Goal: Task Accomplishment & Management: Manage account settings

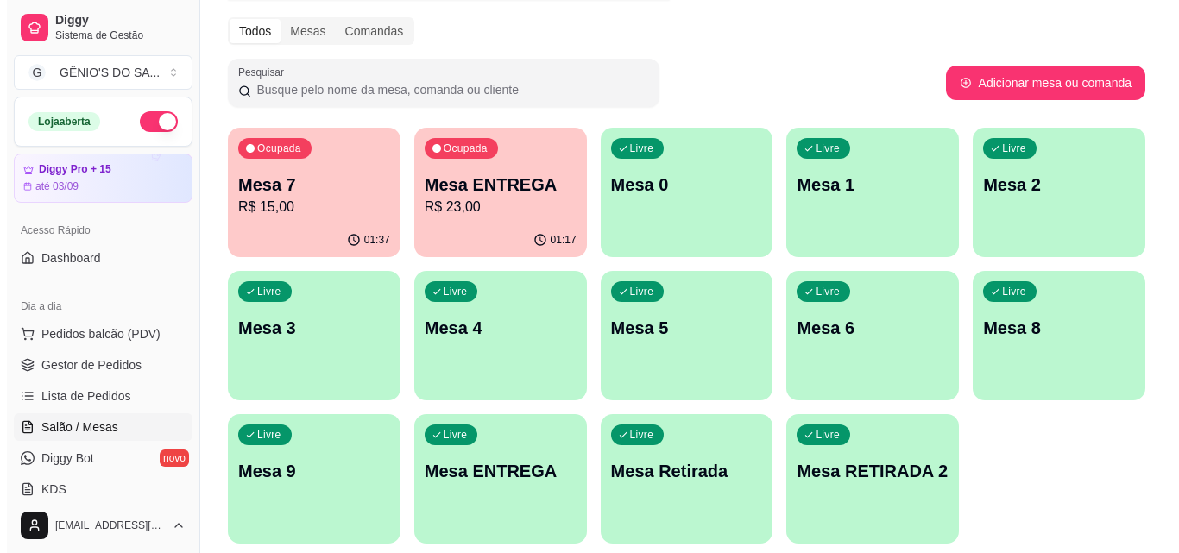
scroll to position [259, 0]
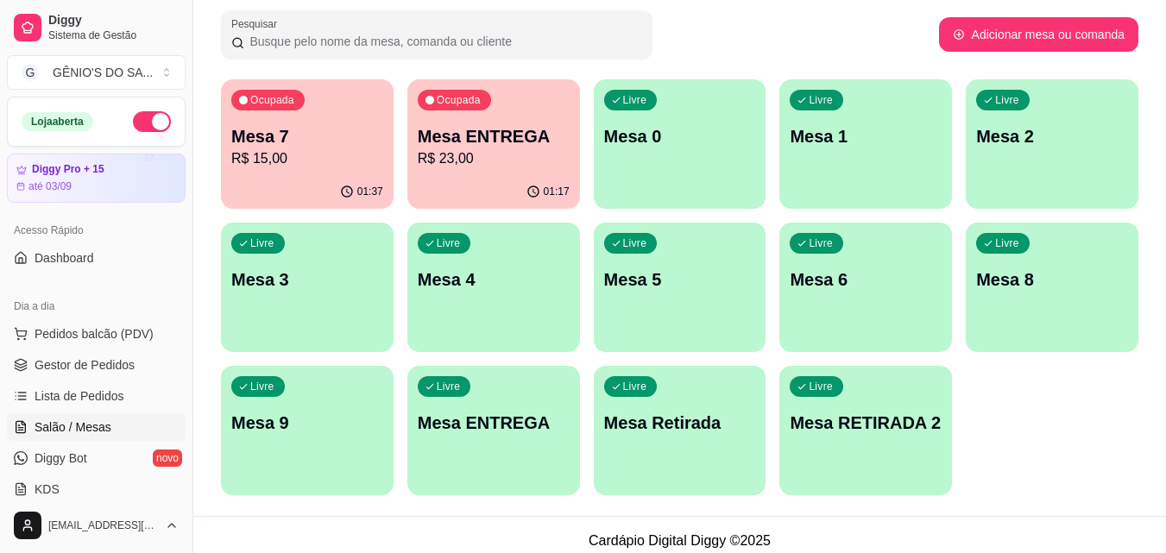
click at [660, 145] on p "Mesa 0" at bounding box center [680, 136] width 152 height 24
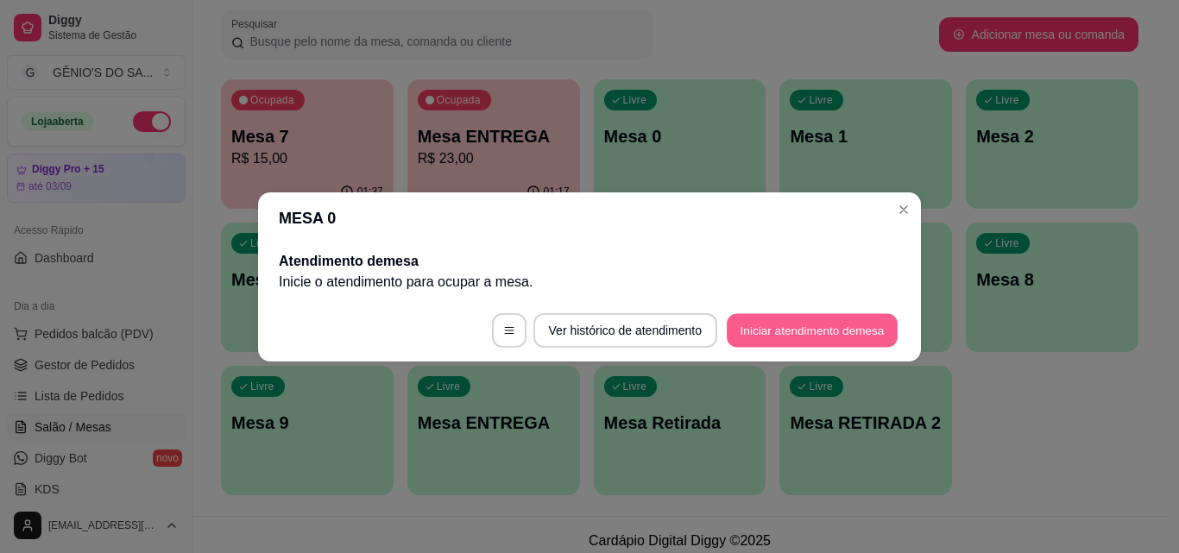
click at [802, 327] on button "Iniciar atendimento de mesa" at bounding box center [812, 330] width 171 height 34
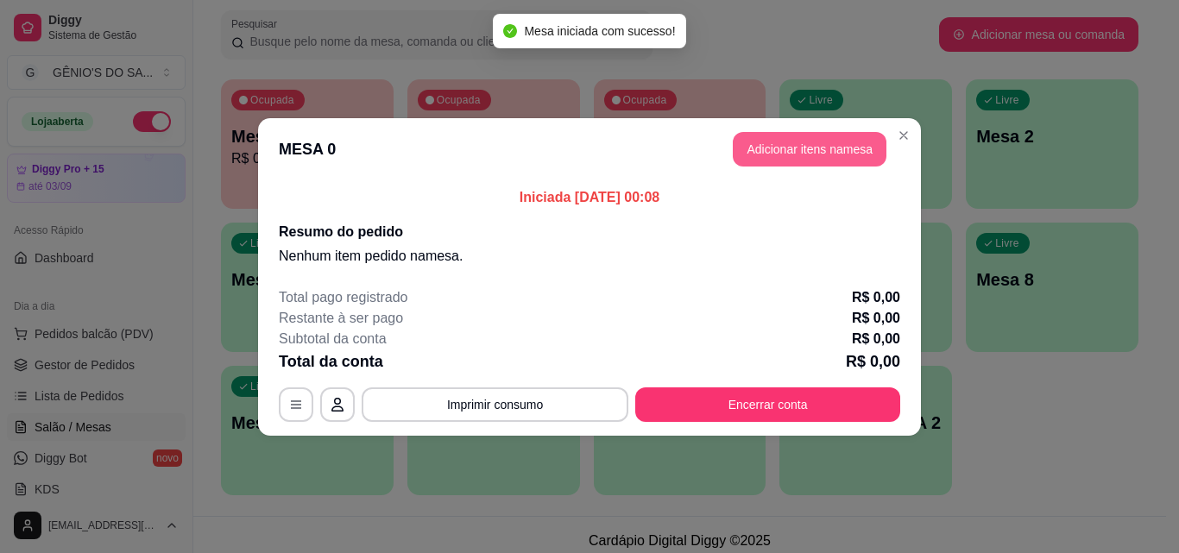
click at [773, 146] on button "Adicionar itens na mesa" at bounding box center [810, 149] width 154 height 35
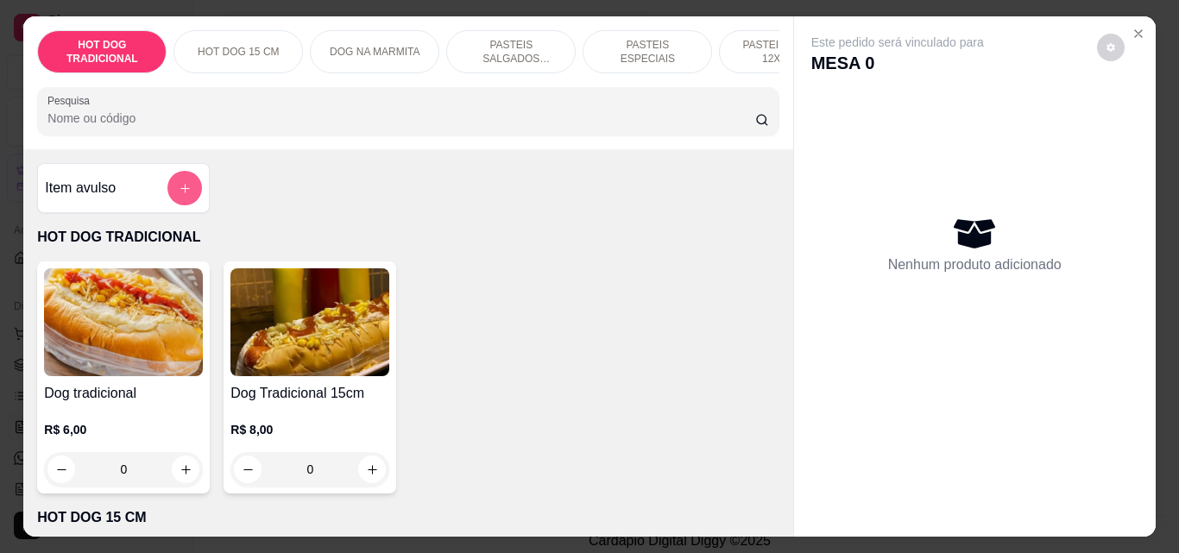
click at [180, 192] on icon "add-separate-item" at bounding box center [184, 188] width 9 height 9
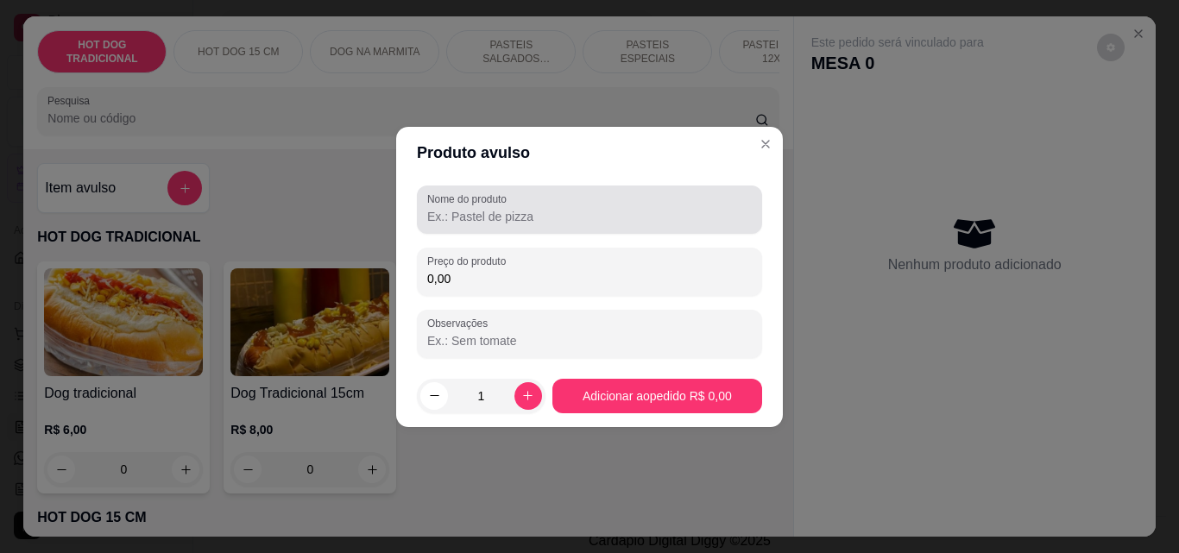
click at [438, 198] on label "Nome do produto" at bounding box center [469, 199] width 85 height 15
click at [438, 208] on input "Nome do produto" at bounding box center [589, 216] width 324 height 17
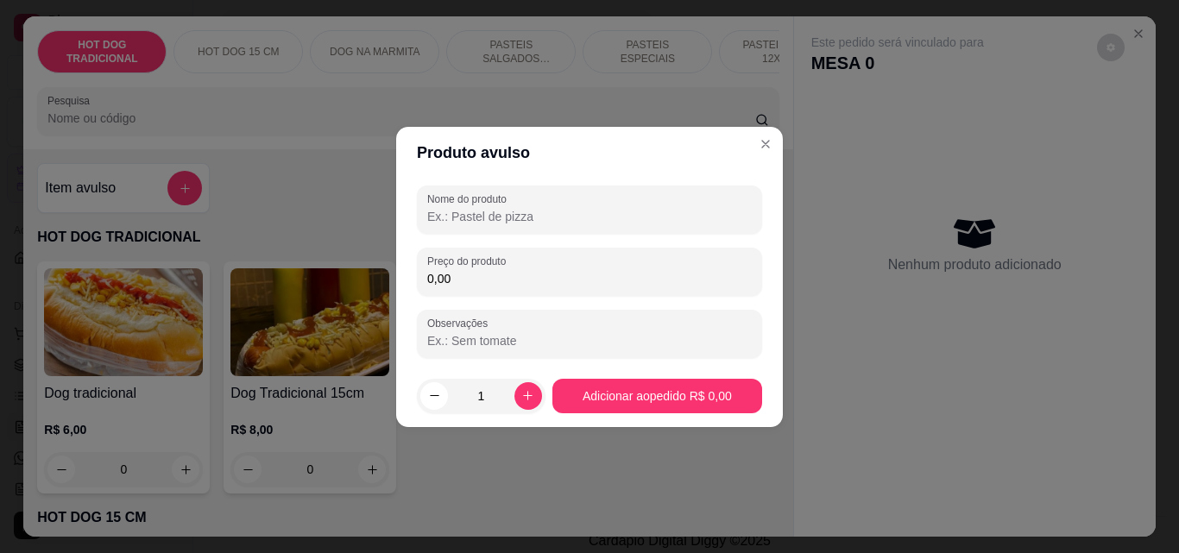
click at [443, 215] on input "Nome do produto" at bounding box center [589, 216] width 324 height 17
type input "0"
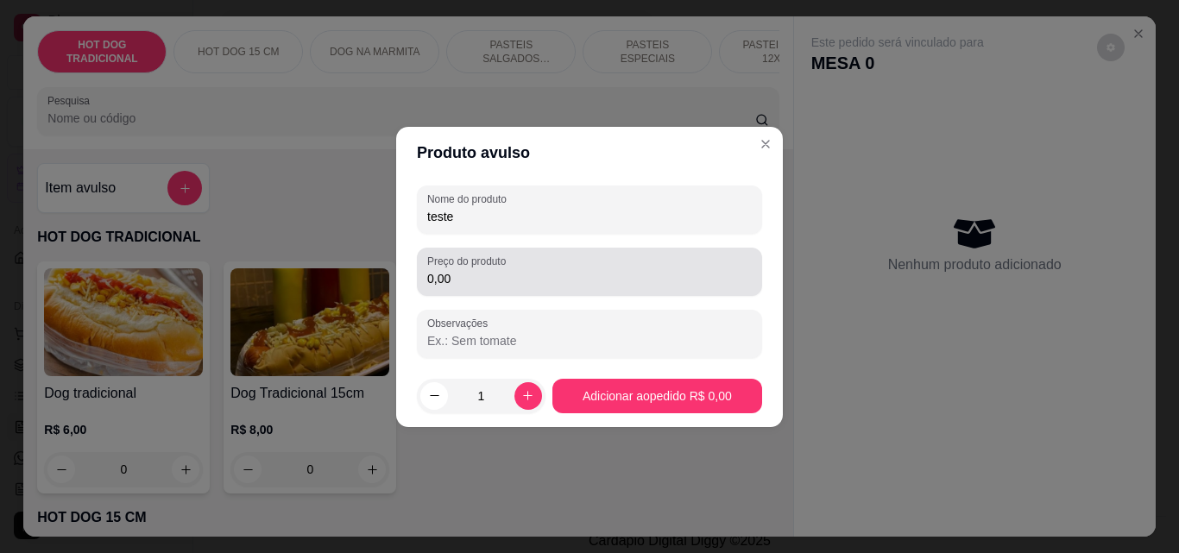
type input "teste"
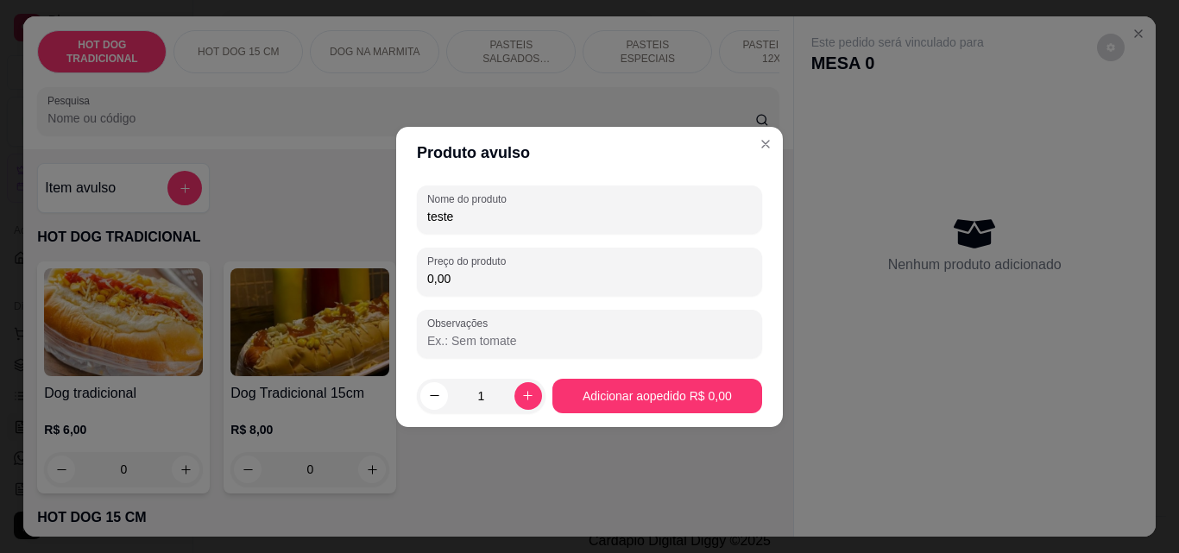
click at [451, 280] on input "0,00" at bounding box center [589, 278] width 324 height 17
type input "0,01"
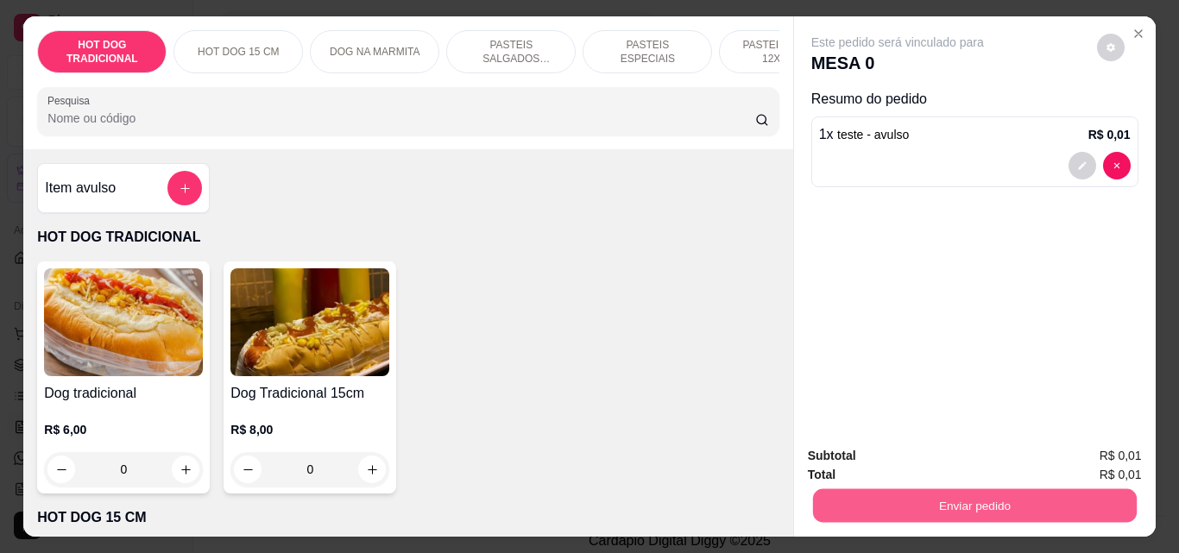
click at [892, 503] on button "Enviar pedido" at bounding box center [974, 505] width 324 height 34
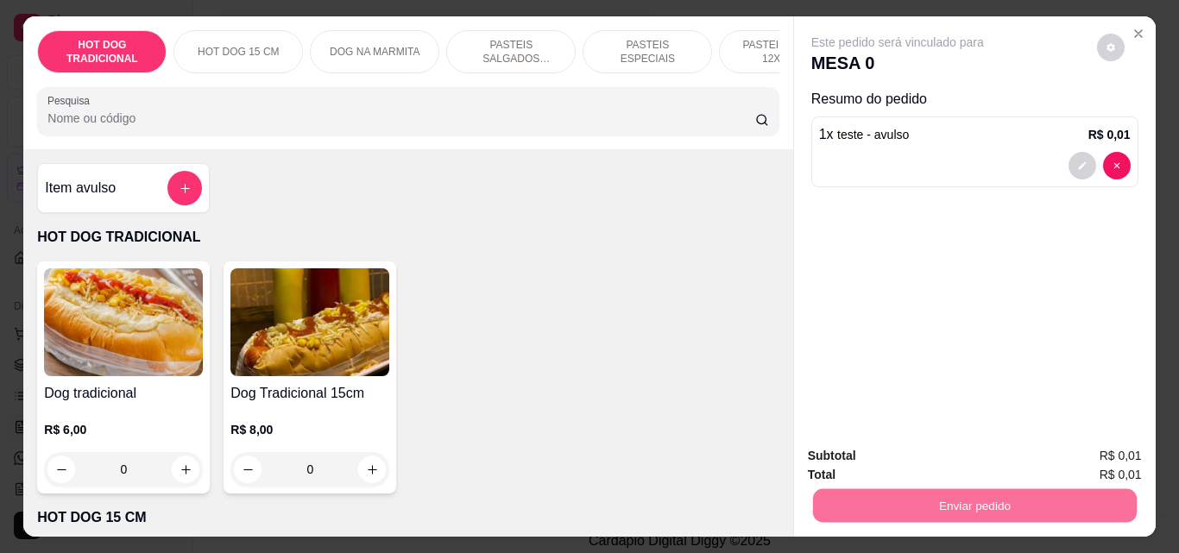
click at [899, 459] on button "Não registrar e enviar pedido" at bounding box center [916, 456] width 179 height 33
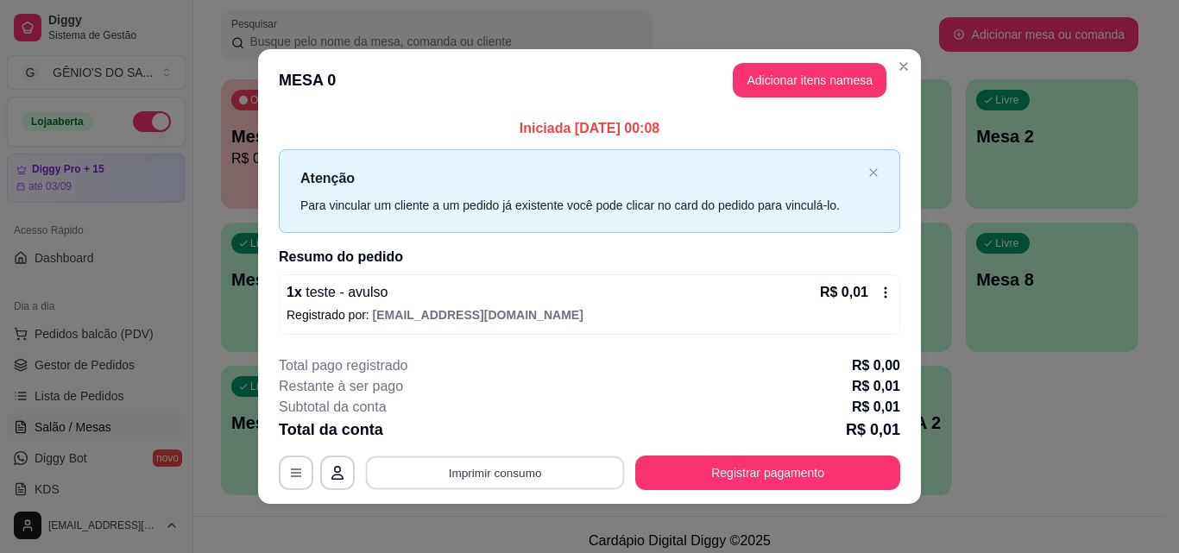
click at [490, 469] on button "Imprimir consumo" at bounding box center [495, 473] width 259 height 34
click at [482, 433] on button "Impressora" at bounding box center [493, 433] width 125 height 28
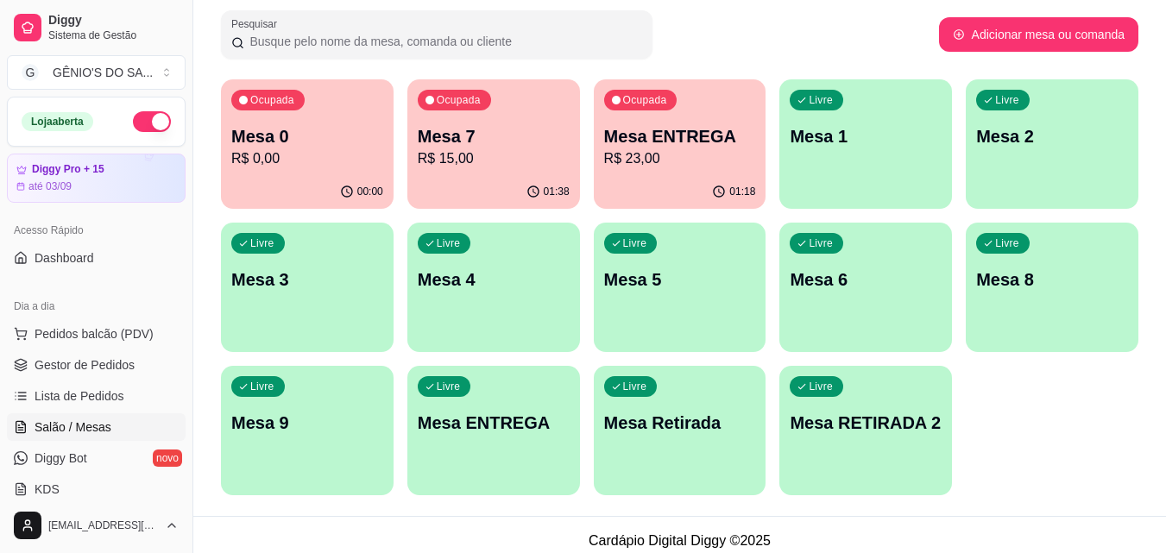
click at [327, 142] on p "Mesa 0" at bounding box center [307, 136] width 152 height 24
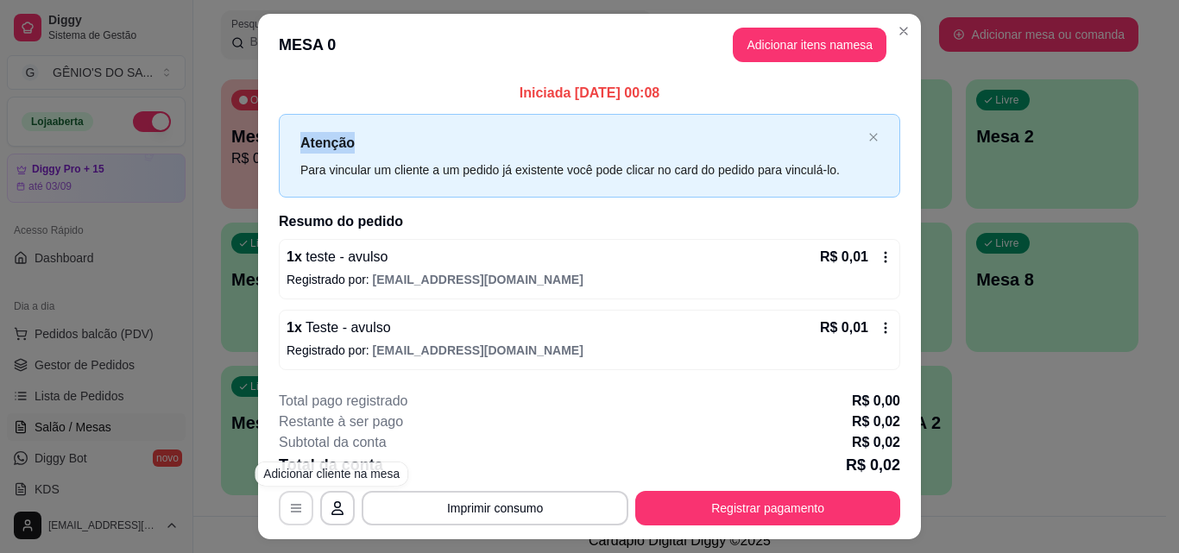
click at [299, 509] on button "button" at bounding box center [296, 508] width 35 height 35
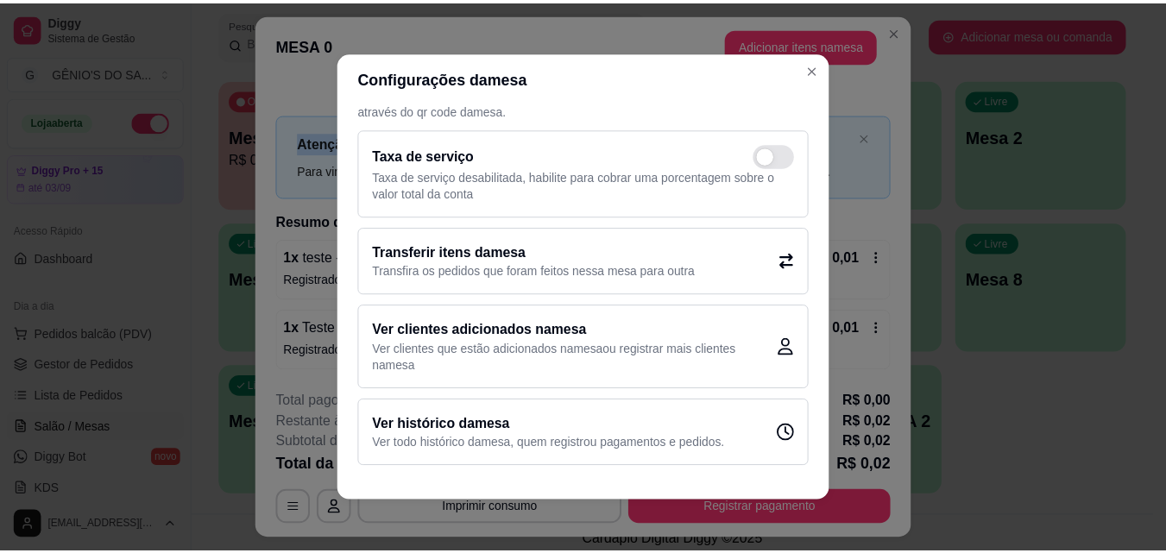
scroll to position [3, 0]
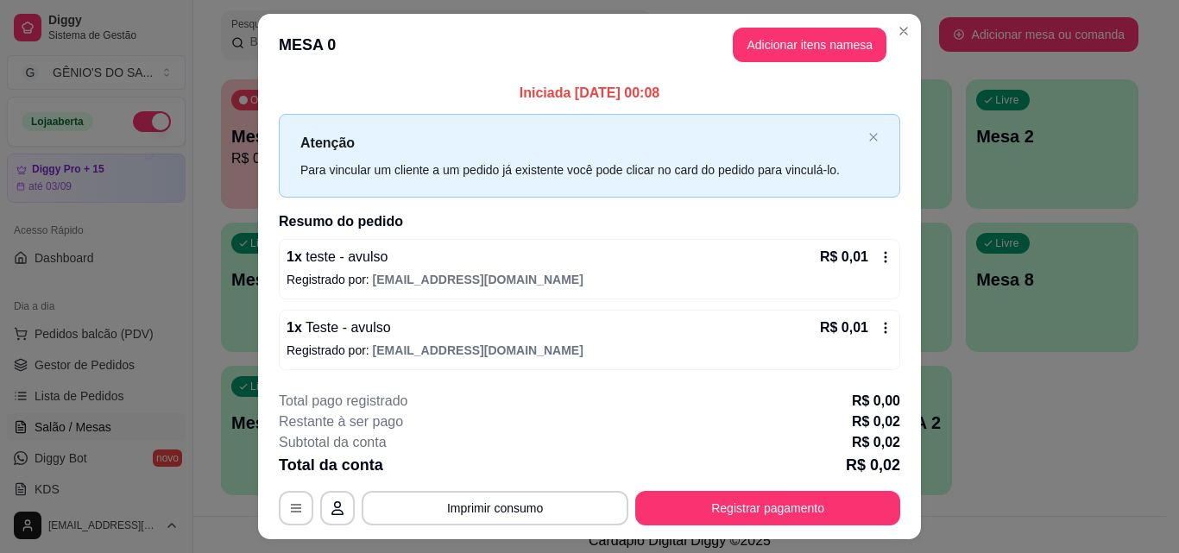
click at [885, 330] on icon at bounding box center [885, 328] width 14 height 14
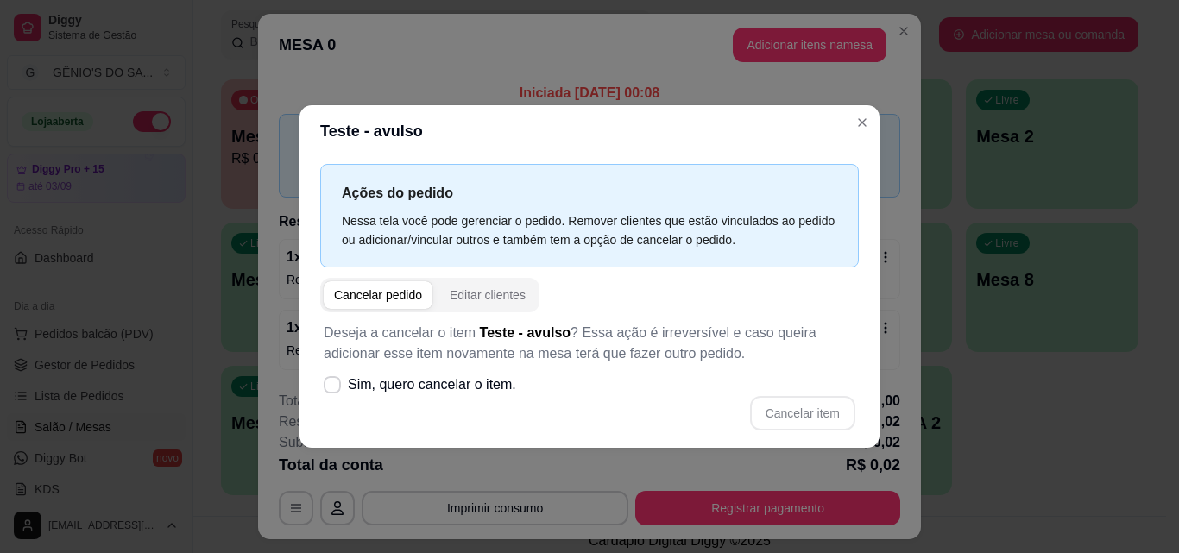
click at [394, 296] on div "Cancelar pedido" at bounding box center [378, 294] width 88 height 17
click at [332, 386] on icon at bounding box center [332, 385] width 14 height 10
click at [332, 387] on input "Sim, quero cancelar o item." at bounding box center [328, 392] width 11 height 11
checkbox input "true"
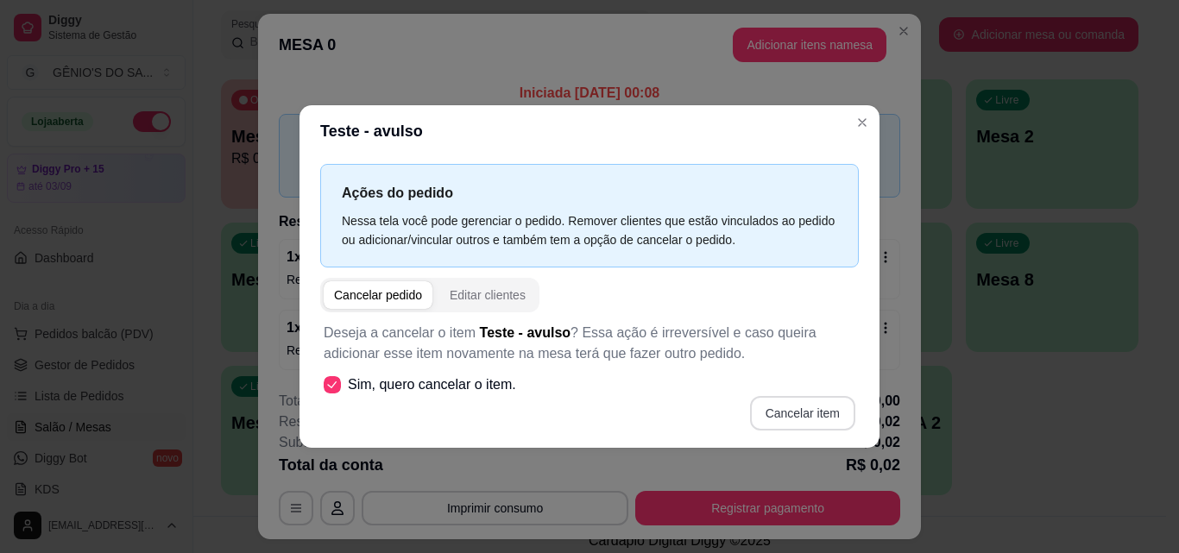
click at [803, 404] on button "Cancelar item" at bounding box center [802, 413] width 105 height 35
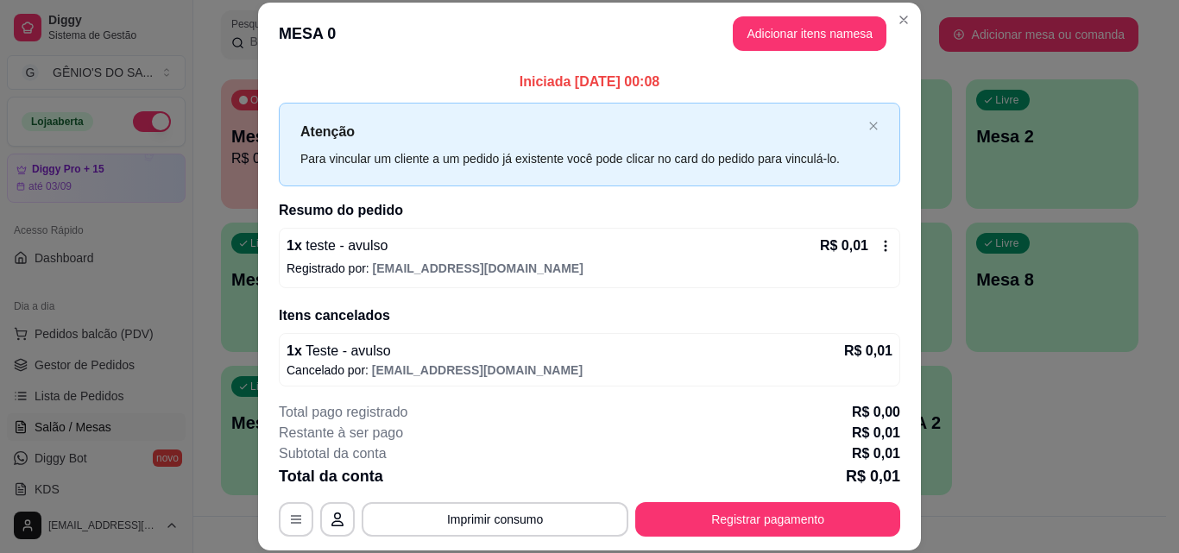
click at [878, 249] on icon at bounding box center [885, 246] width 14 height 14
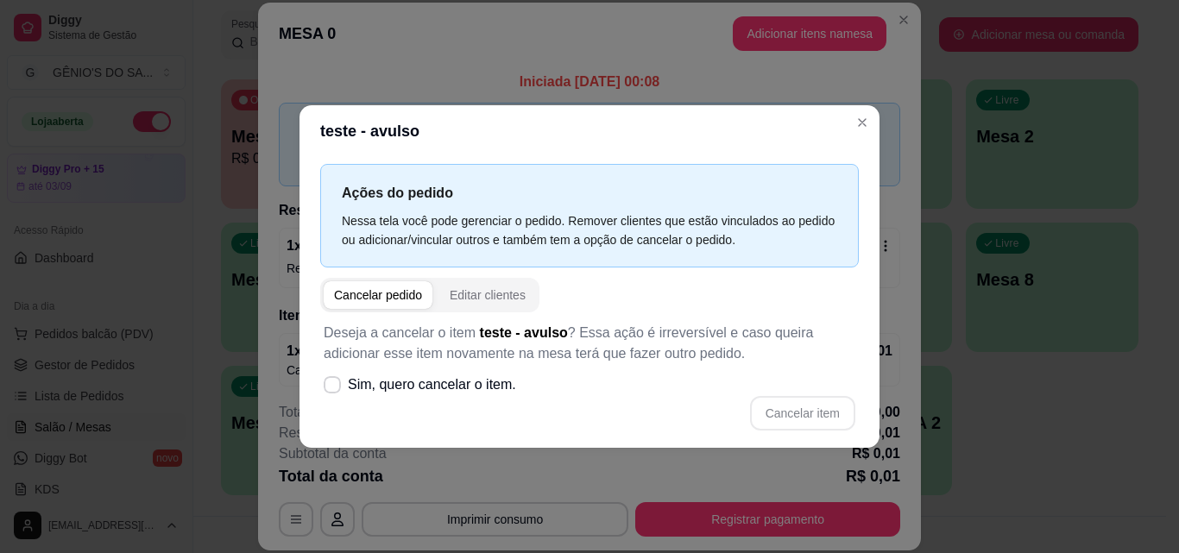
click at [391, 302] on div "Cancelar pedido" at bounding box center [378, 294] width 88 height 17
click at [396, 297] on div "Cancelar pedido" at bounding box center [378, 294] width 88 height 17
click at [337, 380] on icon at bounding box center [331, 384] width 13 height 9
click at [334, 387] on input "Sim, quero cancelar o item." at bounding box center [328, 392] width 11 height 11
checkbox input "true"
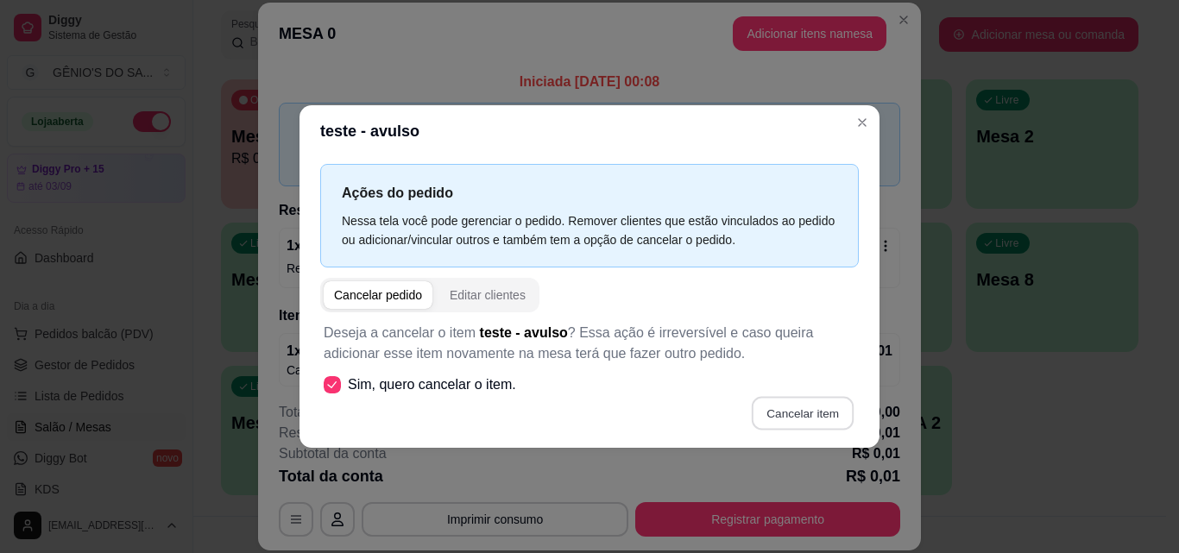
click at [785, 408] on button "Cancelar item" at bounding box center [802, 413] width 103 height 34
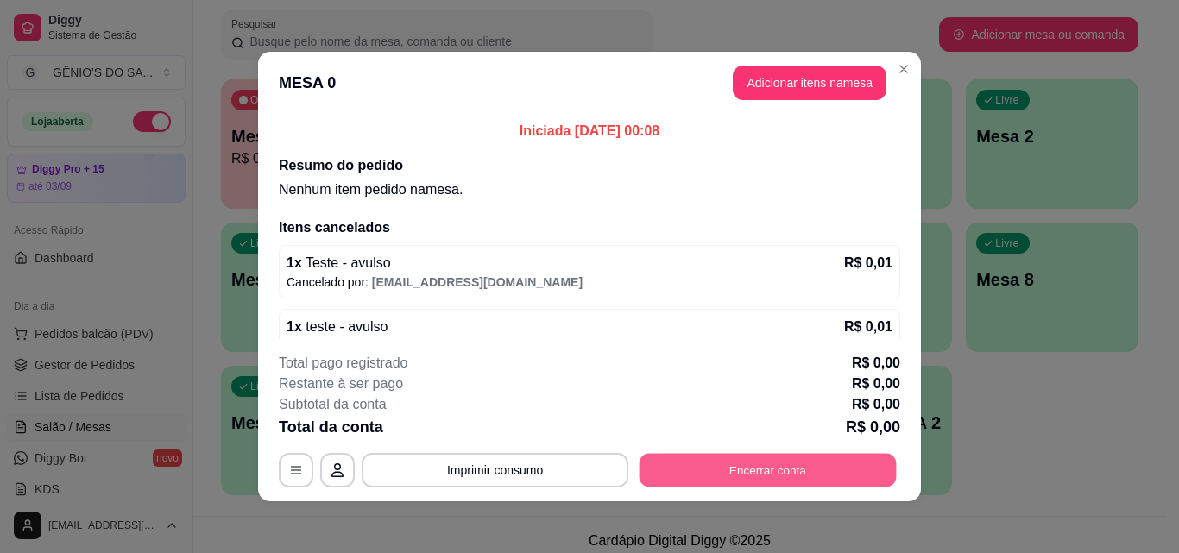
click at [757, 469] on button "Encerrar conta" at bounding box center [767, 471] width 257 height 34
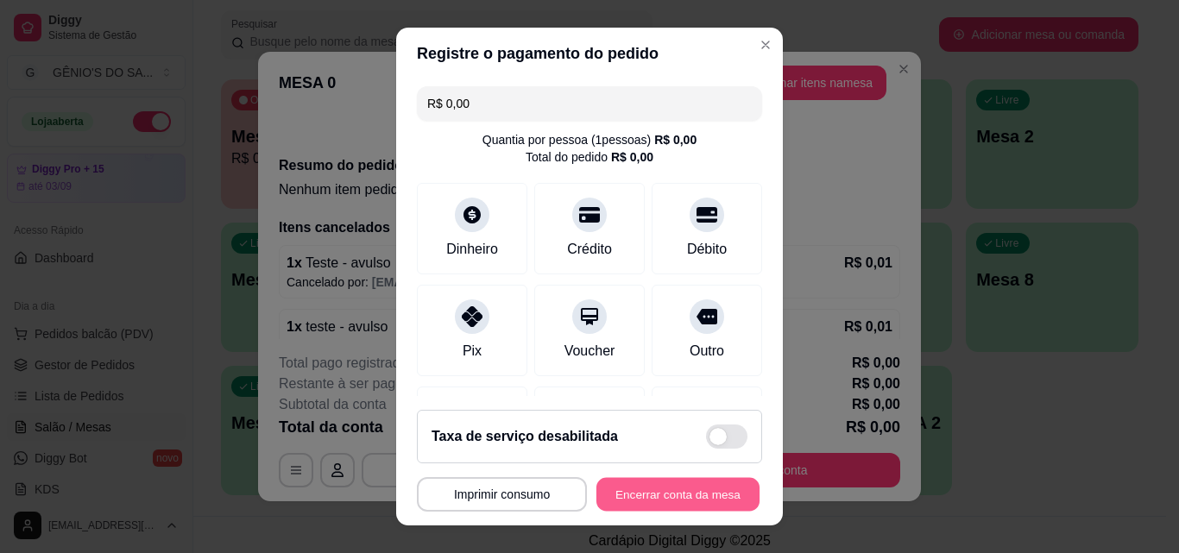
click at [654, 491] on button "Encerrar conta da mesa" at bounding box center [677, 495] width 163 height 34
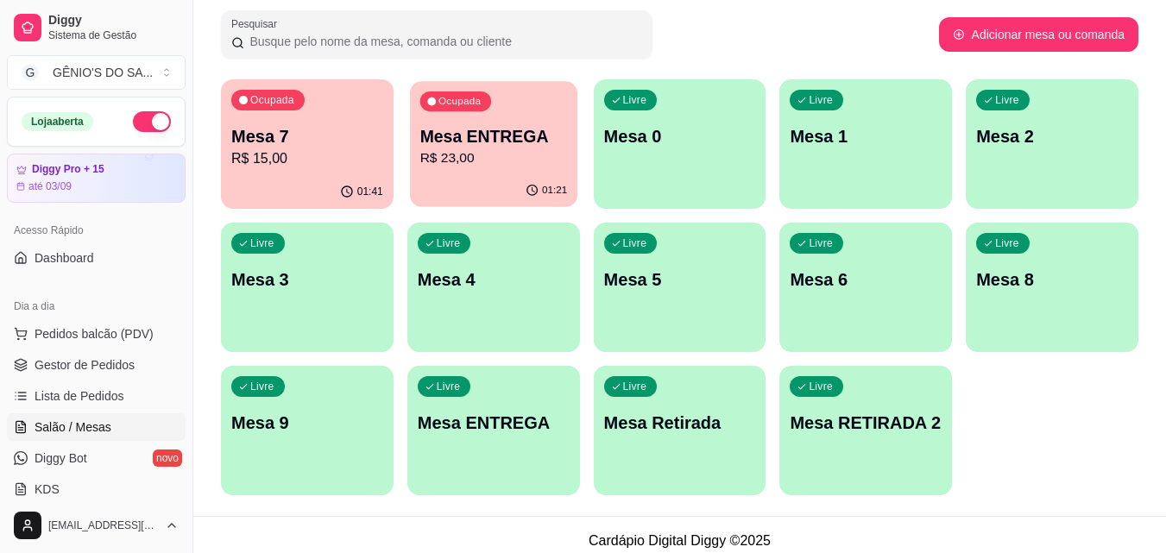
click at [518, 154] on p "R$ 23,00" at bounding box center [493, 158] width 148 height 20
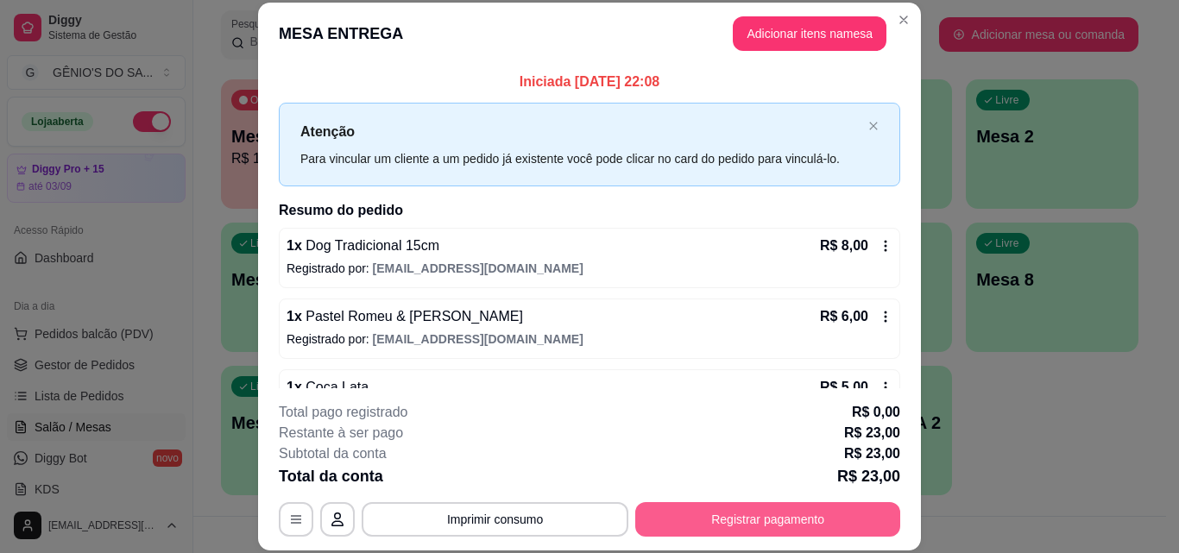
click at [721, 508] on button "Registrar pagamento" at bounding box center [767, 519] width 265 height 35
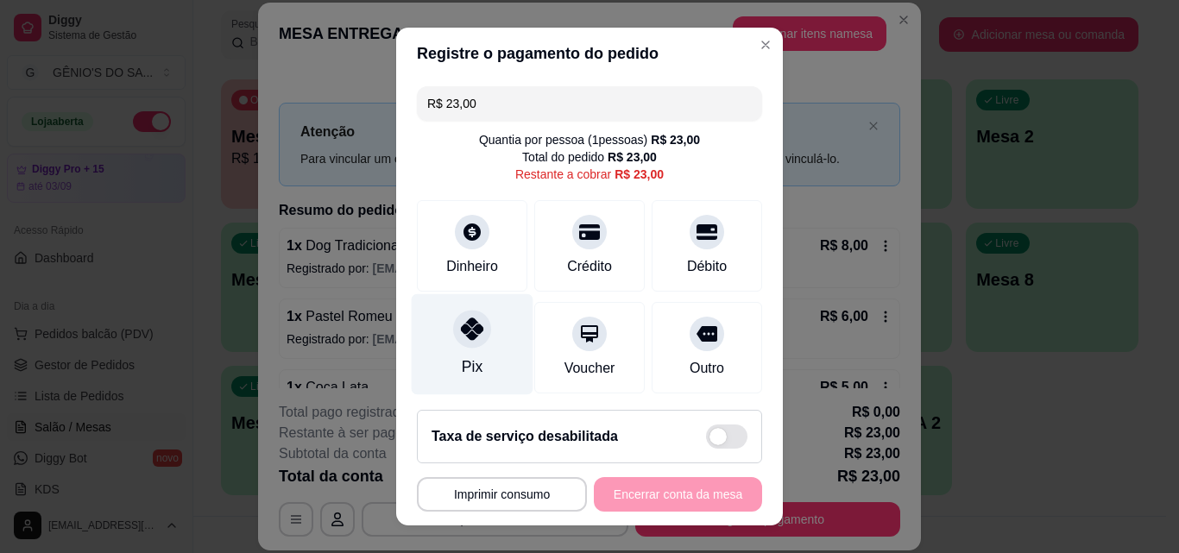
click at [477, 343] on div "Pix" at bounding box center [473, 344] width 122 height 101
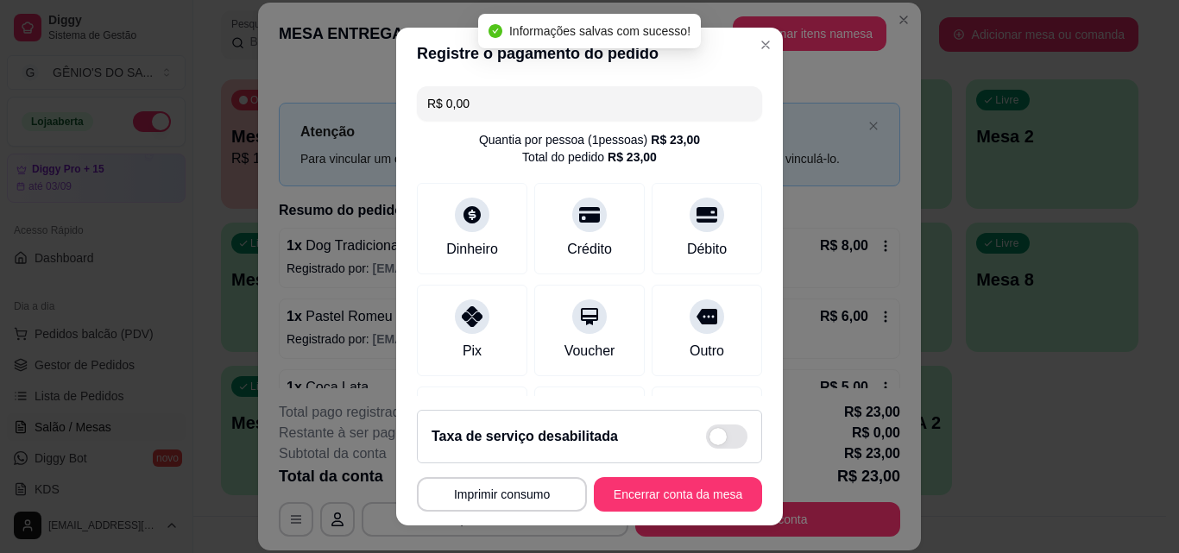
type input "R$ 0,00"
click at [647, 492] on button "Encerrar conta da mesa" at bounding box center [678, 494] width 168 height 35
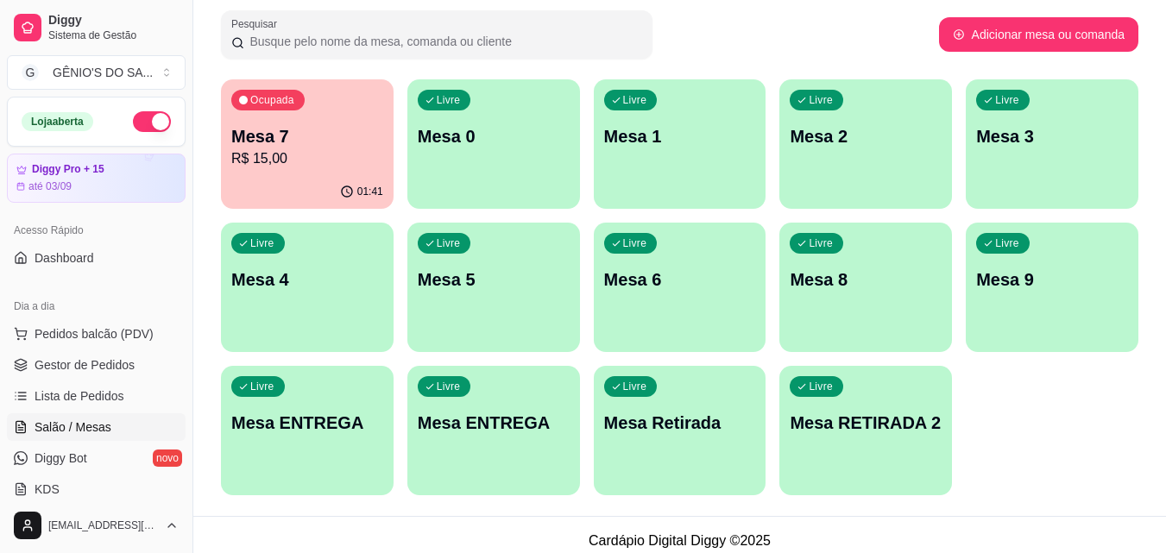
click at [352, 179] on div "01:41" at bounding box center [307, 192] width 173 height 34
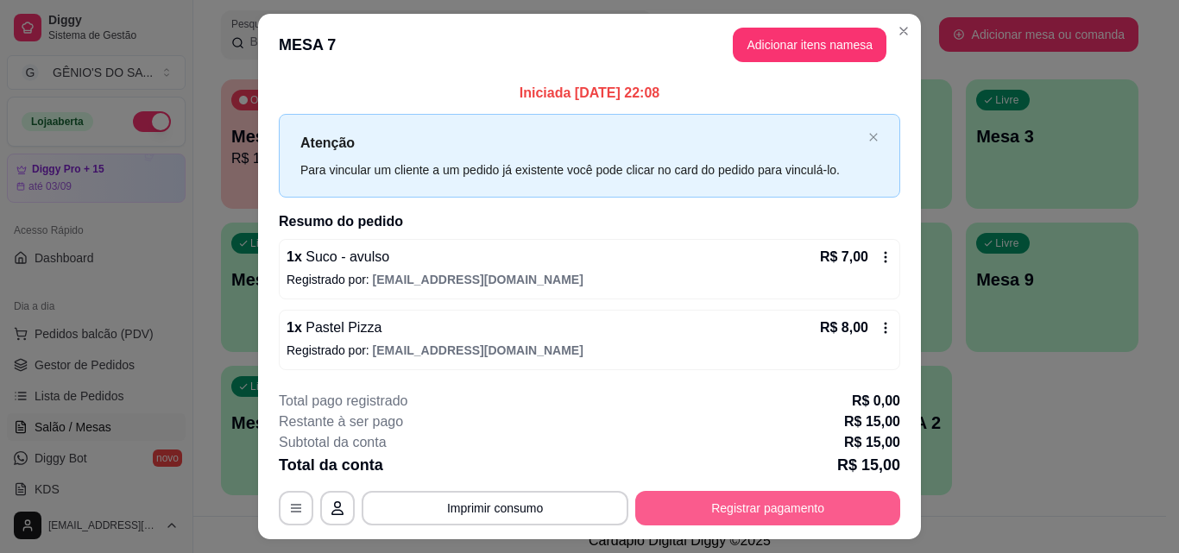
click at [702, 513] on button "Registrar pagamento" at bounding box center [767, 508] width 265 height 35
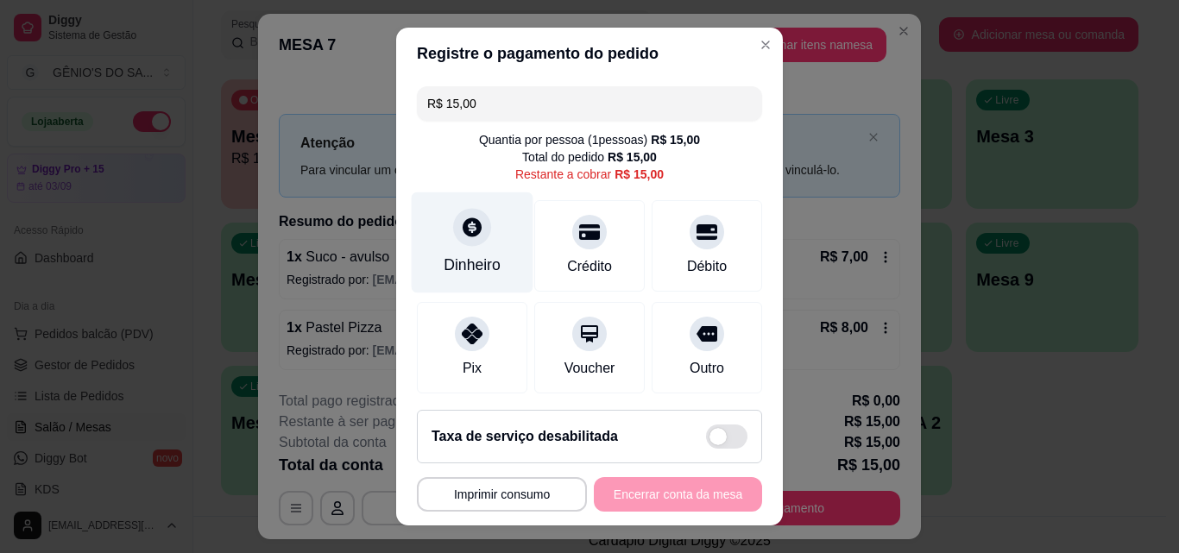
click at [464, 248] on div "Dinheiro" at bounding box center [473, 242] width 122 height 101
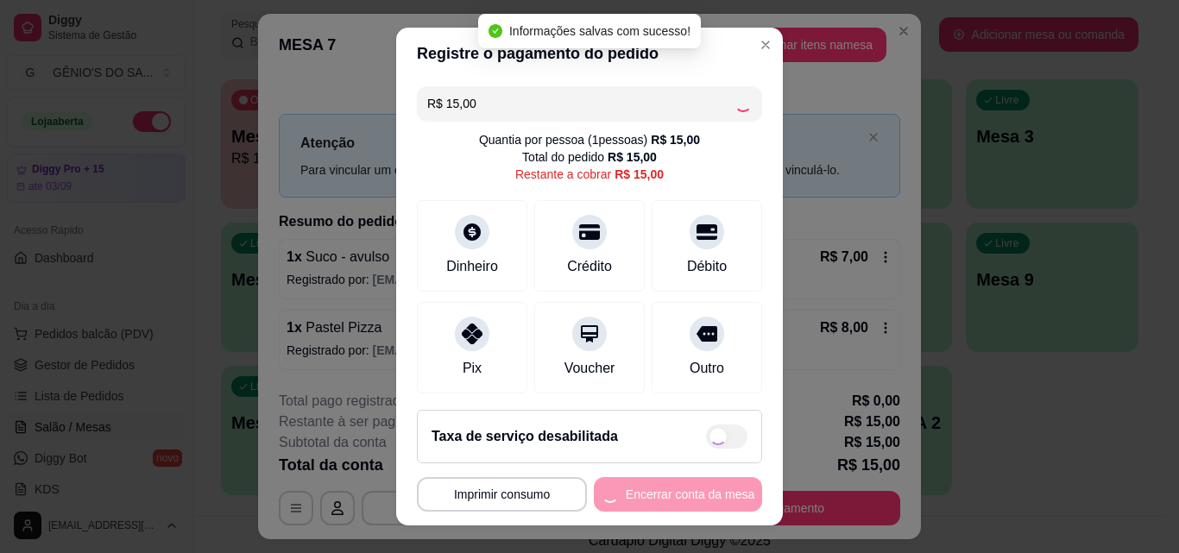
type input "R$ 0,00"
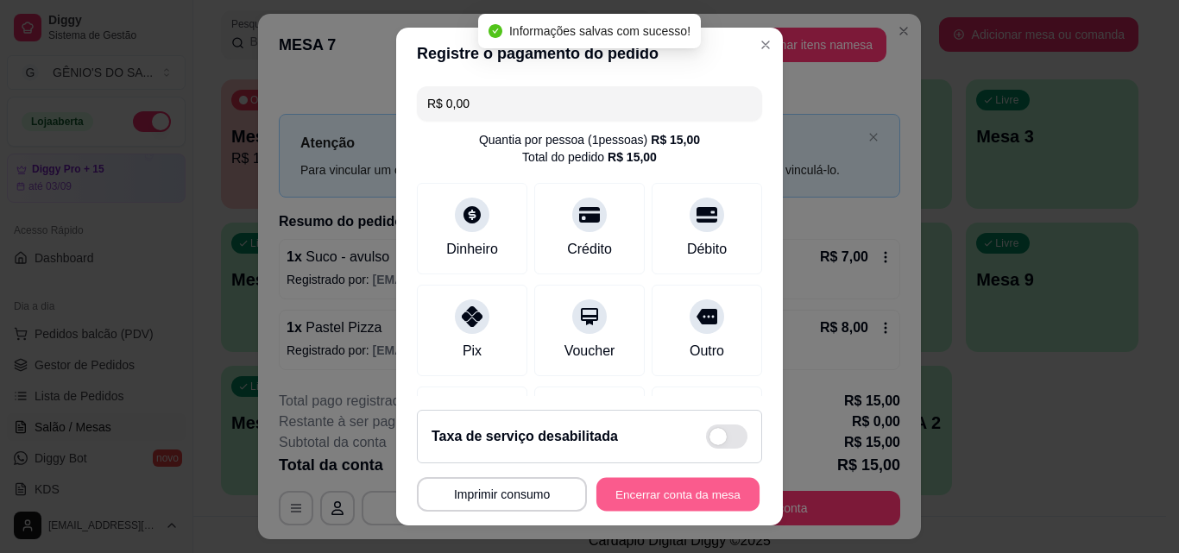
click at [654, 492] on button "Encerrar conta da mesa" at bounding box center [677, 495] width 163 height 34
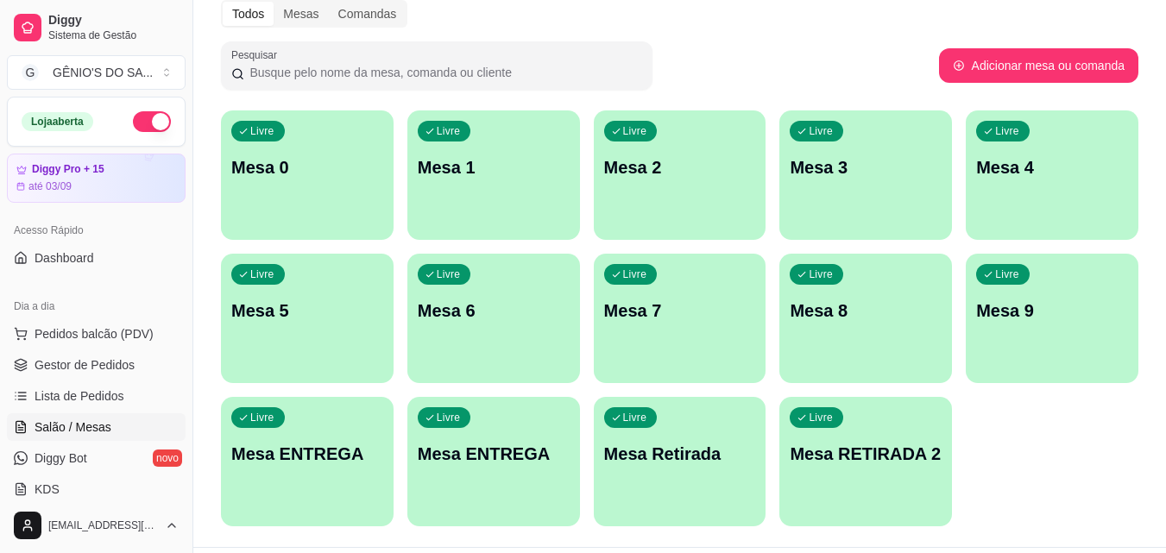
scroll to position [259, 0]
